Goal: Task Accomplishment & Management: Use online tool/utility

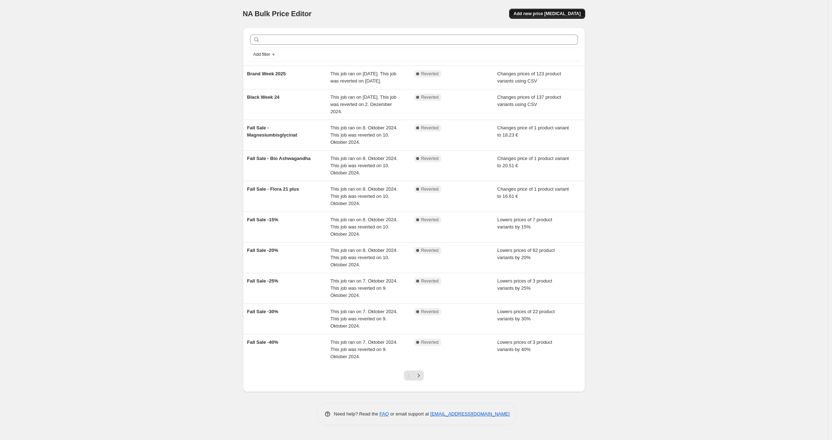
click at [574, 14] on span "Add new price [MEDICAL_DATA]" at bounding box center [546, 14] width 67 height 6
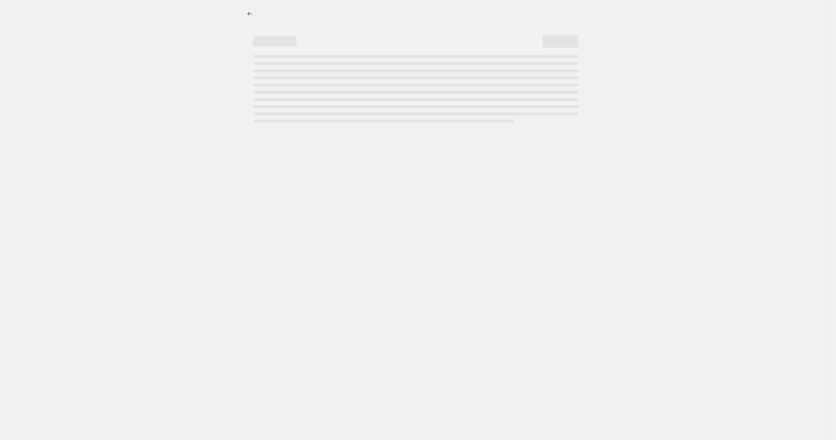
select select "percentage"
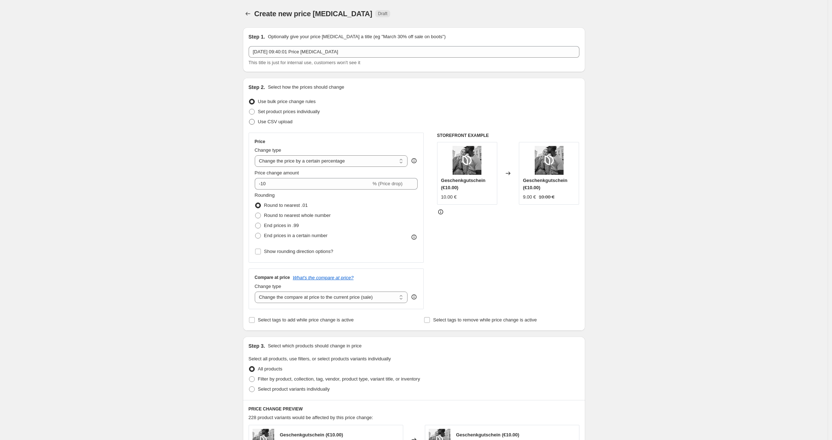
click at [281, 122] on span "Use CSV upload" at bounding box center [275, 121] width 35 height 5
click at [249, 119] on input "Use CSV upload" at bounding box center [249, 119] width 0 height 0
radio input "true"
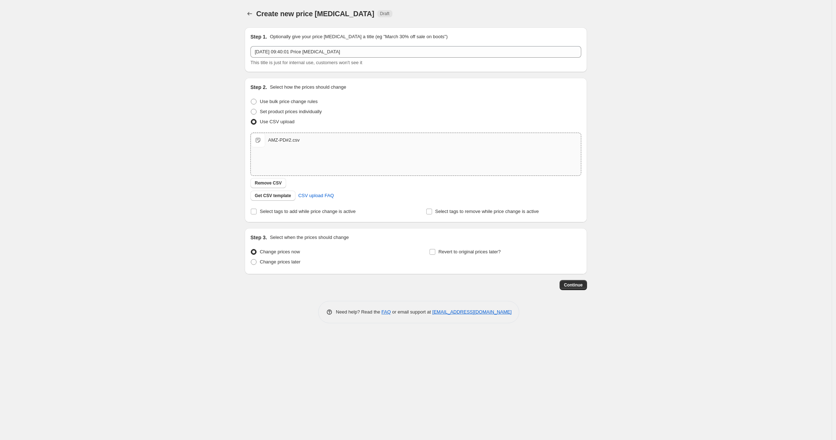
click at [286, 140] on div "AMZ-PD#2.csv" at bounding box center [283, 140] width 31 height 7
click at [269, 186] on span "Remove CSV" at bounding box center [268, 183] width 27 height 6
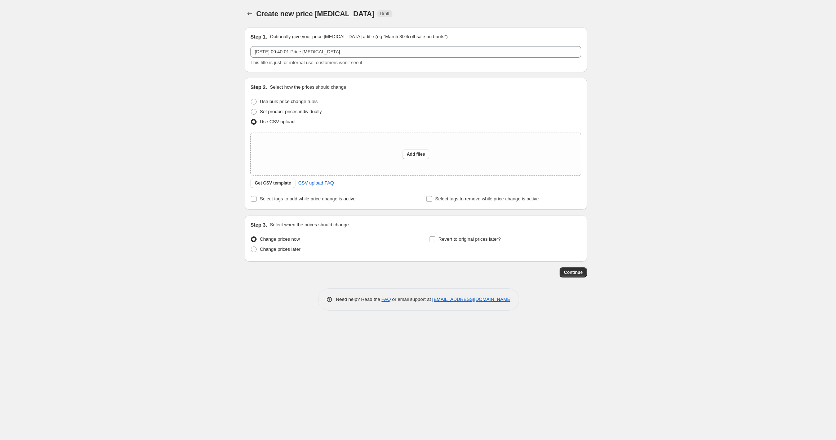
click at [190, 148] on div "Create new price [MEDICAL_DATA]. This page is ready Create new price [MEDICAL_D…" at bounding box center [415, 220] width 831 height 440
click at [693, 141] on div "Create new price [MEDICAL_DATA]. This page is ready Create new price [MEDICAL_D…" at bounding box center [415, 220] width 831 height 440
click at [697, 283] on div "Create new price [MEDICAL_DATA]. This page is ready Create new price [MEDICAL_D…" at bounding box center [415, 220] width 831 height 440
